Goal: Use online tool/utility

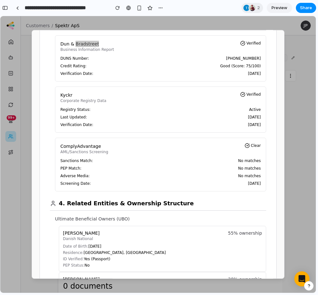
scroll to position [326, 0]
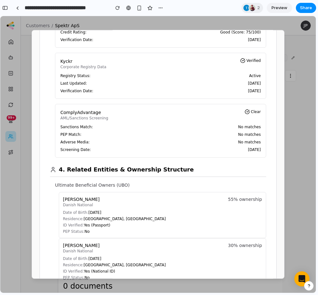
click at [100, 219] on p "Residence: [GEOGRAPHIC_DATA], [DEMOGRAPHIC_DATA]" at bounding box center [162, 219] width 199 height 5
click at [100, 220] on p "Residence: [GEOGRAPHIC_DATA], [DEMOGRAPHIC_DATA]" at bounding box center [162, 219] width 199 height 5
drag, startPoint x: 118, startPoint y: 221, endPoint x: 84, endPoint y: 220, distance: 34.2
click at [84, 220] on p "Residence: [GEOGRAPHIC_DATA], [DEMOGRAPHIC_DATA]" at bounding box center [162, 219] width 199 height 5
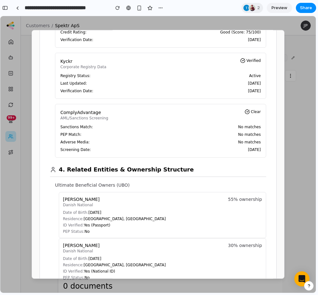
click at [84, 220] on p "Residence: [GEOGRAPHIC_DATA], [DEMOGRAPHIC_DATA]" at bounding box center [162, 219] width 199 height 5
drag, startPoint x: 109, startPoint y: 222, endPoint x: 126, endPoint y: 219, distance: 17.4
click at [126, 219] on p "Residence: [GEOGRAPHIC_DATA], [DEMOGRAPHIC_DATA]" at bounding box center [162, 219] width 199 height 5
drag, startPoint x: 123, startPoint y: 220, endPoint x: 84, endPoint y: 220, distance: 39.2
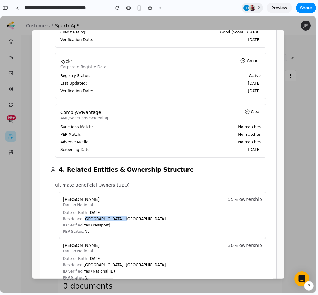
click at [84, 220] on p "Residence: [GEOGRAPHIC_DATA], [DEMOGRAPHIC_DATA]" at bounding box center [162, 219] width 199 height 5
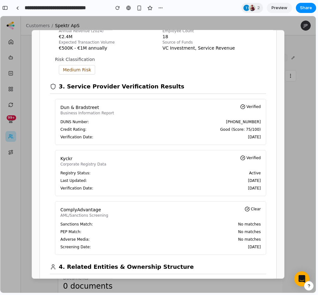
scroll to position [285, 0]
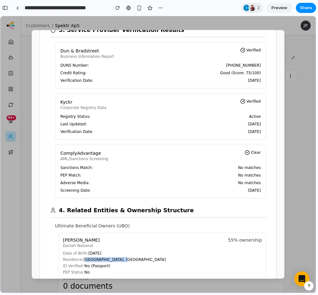
drag, startPoint x: 62, startPoint y: 177, endPoint x: 253, endPoint y: 195, distance: 191.9
click at [253, 195] on div "ComplyAdvantage AML/Sanctions Screening Clear Sanctions Match: No matches PEP M…" at bounding box center [160, 172] width 211 height 54
